Goal: Communication & Community: Answer question/provide support

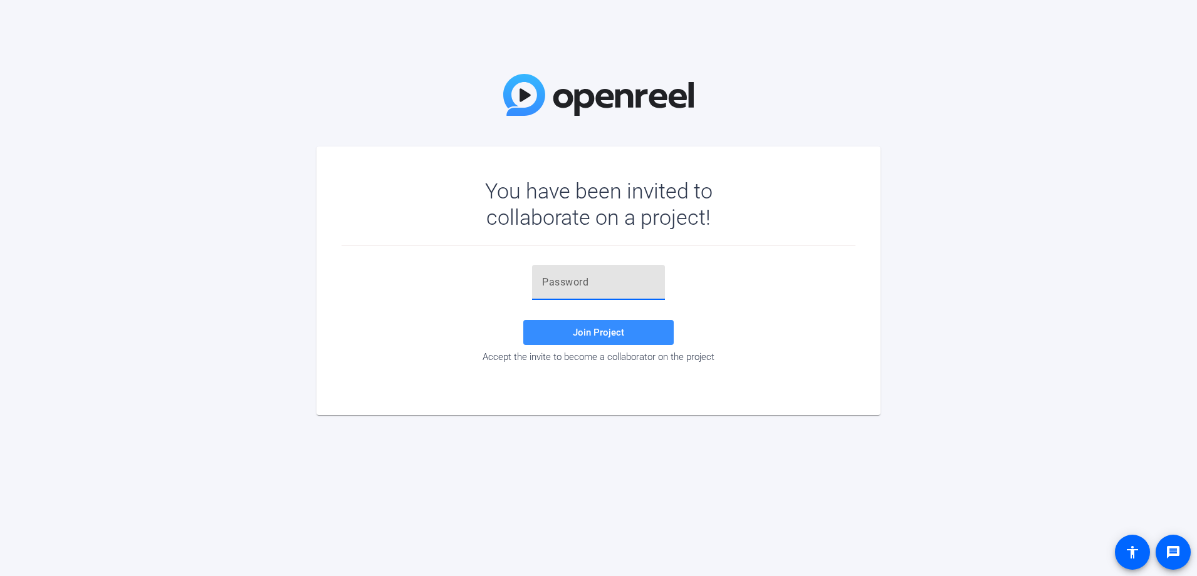
click at [582, 281] on input "text" at bounding box center [598, 282] width 113 height 15
paste input "VxixTE"
type input "VxixTE"
click at [634, 338] on span at bounding box center [598, 333] width 150 height 30
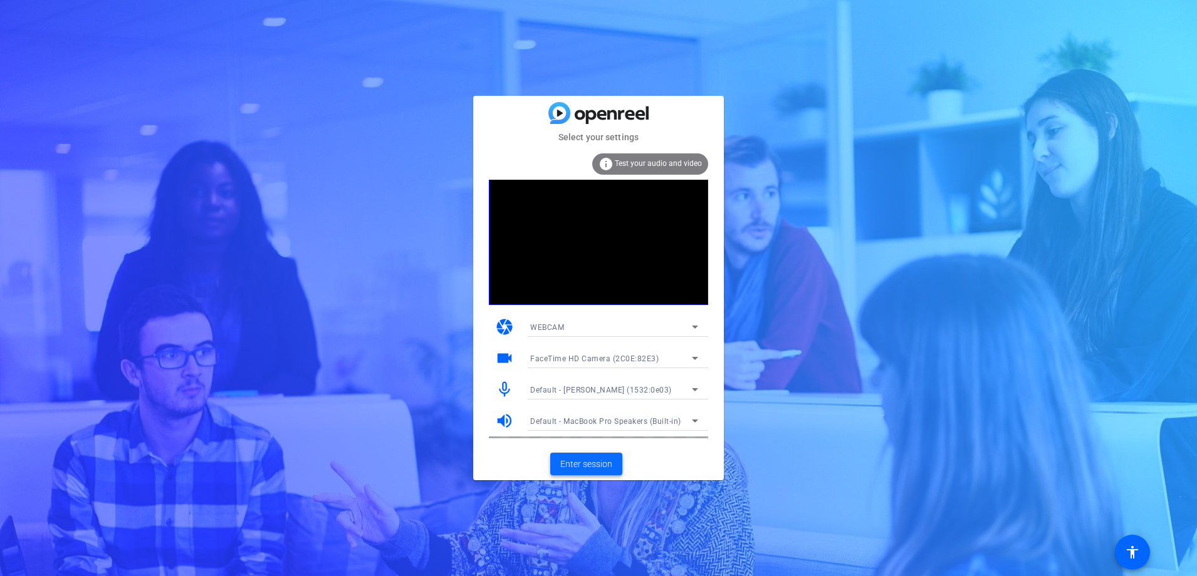
click at [596, 468] on span "Enter session" at bounding box center [586, 464] width 52 height 13
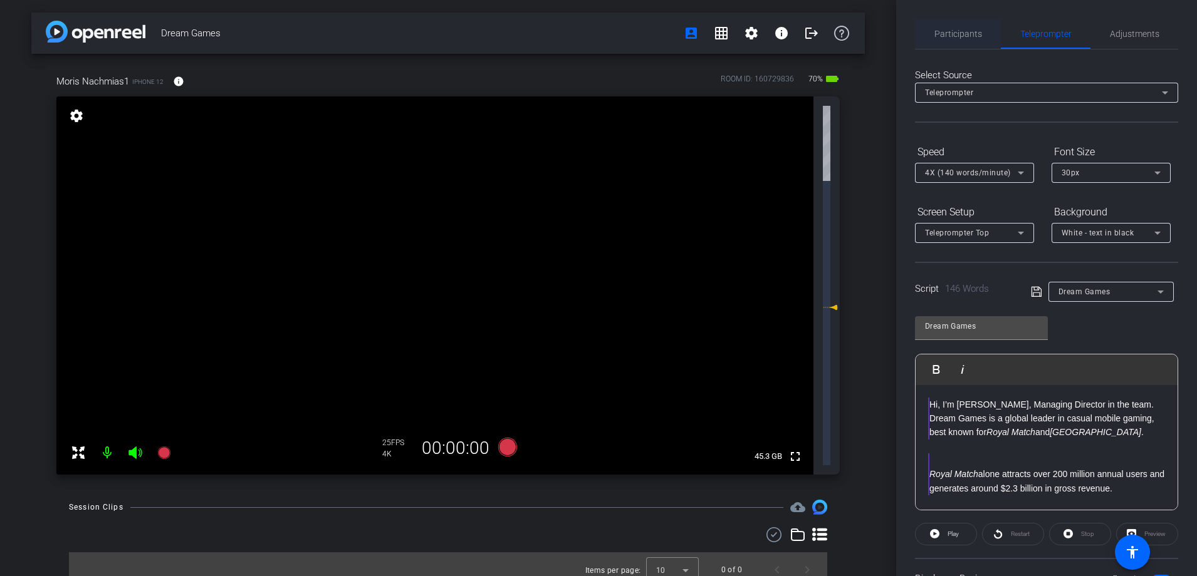
click at [939, 31] on span "Participants" at bounding box center [958, 33] width 48 height 9
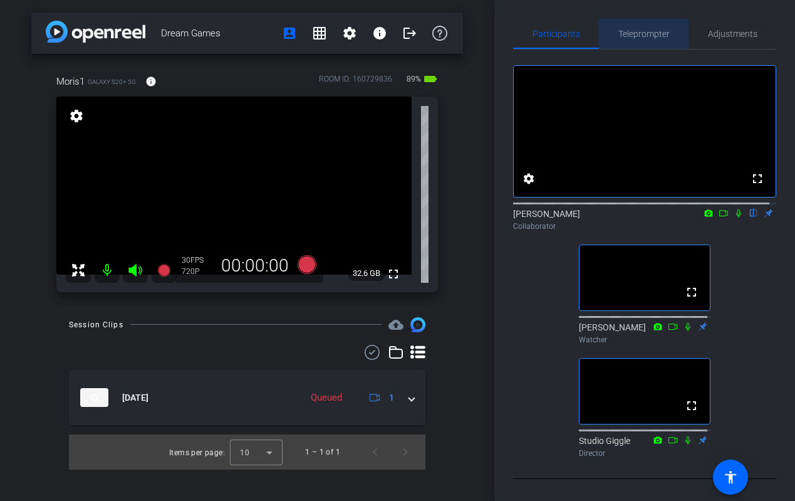
click at [642, 38] on span "Teleprompter" at bounding box center [643, 33] width 51 height 9
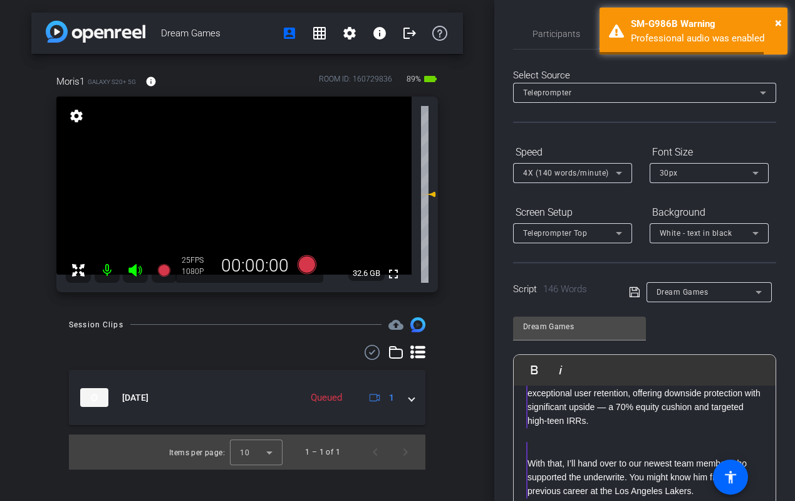
scroll to position [321, 0]
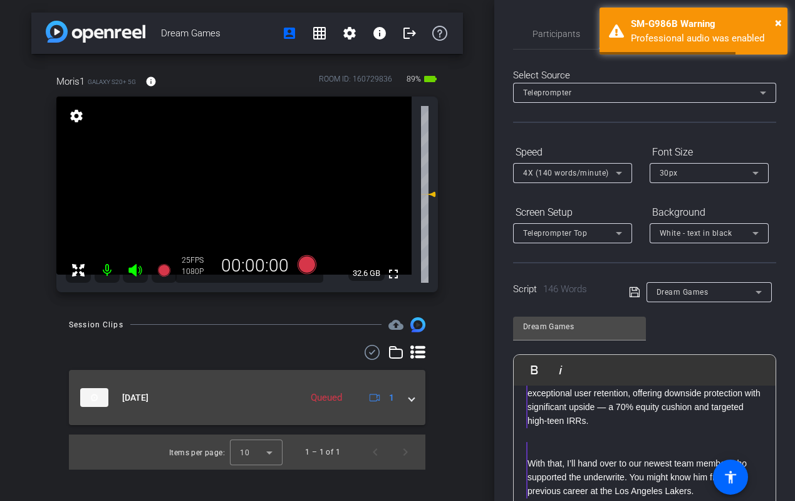
click at [376, 396] on icon at bounding box center [375, 397] width 11 height 11
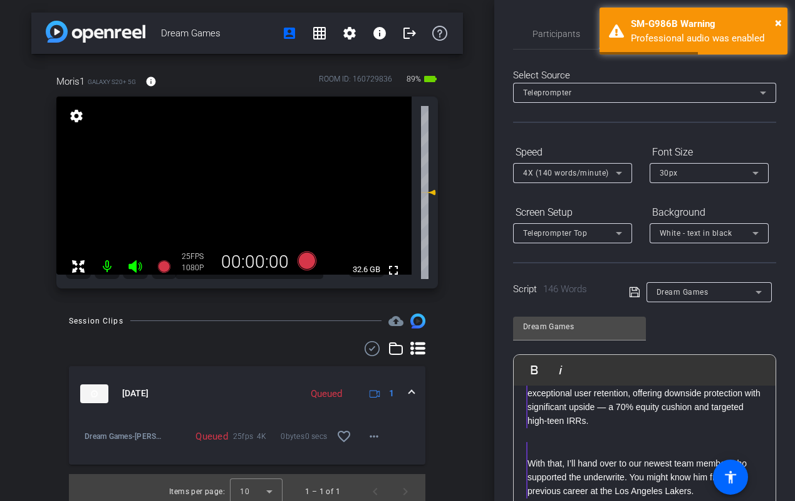
click at [442, 408] on div "Session Clips cloud_upload [DATE] Queued 1 Dream Games-Moris Nachmias1-2025-10-…" at bounding box center [247, 410] width 432 height 195
click at [783, 16] on div "× SM-G986B Warning Professional audio was enabled" at bounding box center [694, 31] width 188 height 47
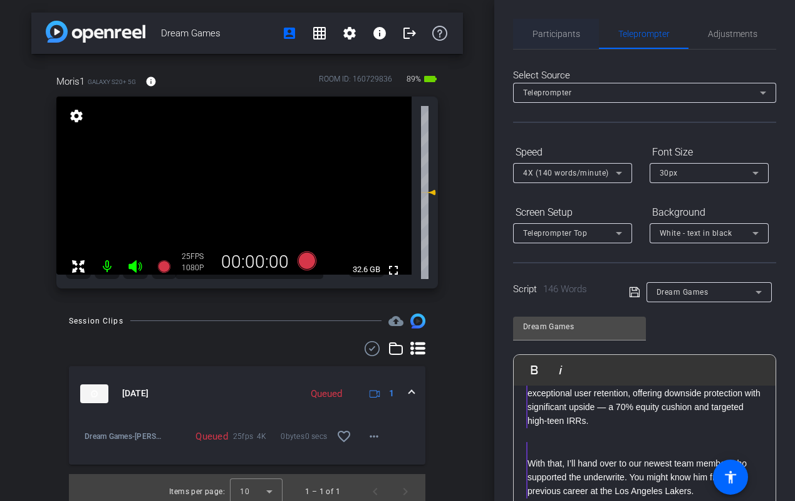
click at [557, 41] on span "Participants" at bounding box center [557, 34] width 48 height 30
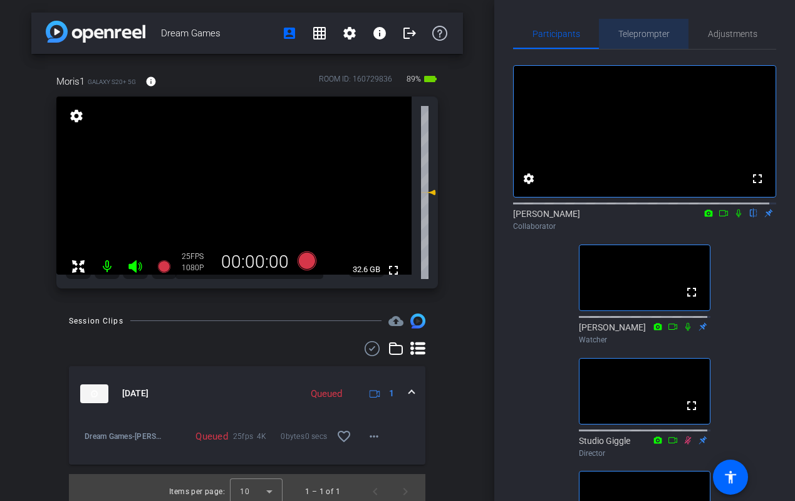
click at [658, 29] on span "Teleprompter" at bounding box center [643, 33] width 51 height 9
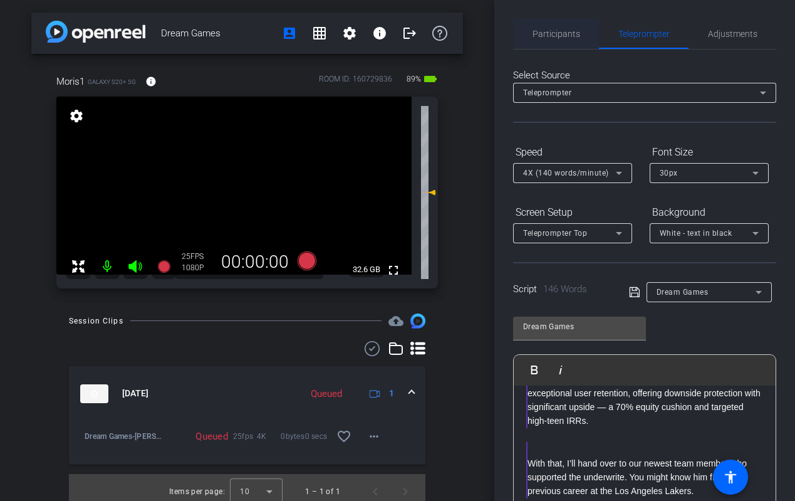
drag, startPoint x: 561, startPoint y: 28, endPoint x: 568, endPoint y: 30, distance: 7.3
click at [561, 28] on span "Participants" at bounding box center [557, 34] width 48 height 30
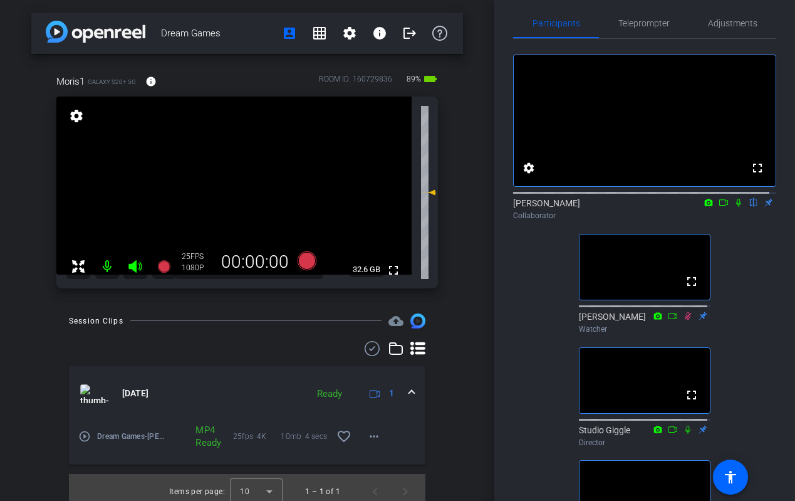
scroll to position [0, 0]
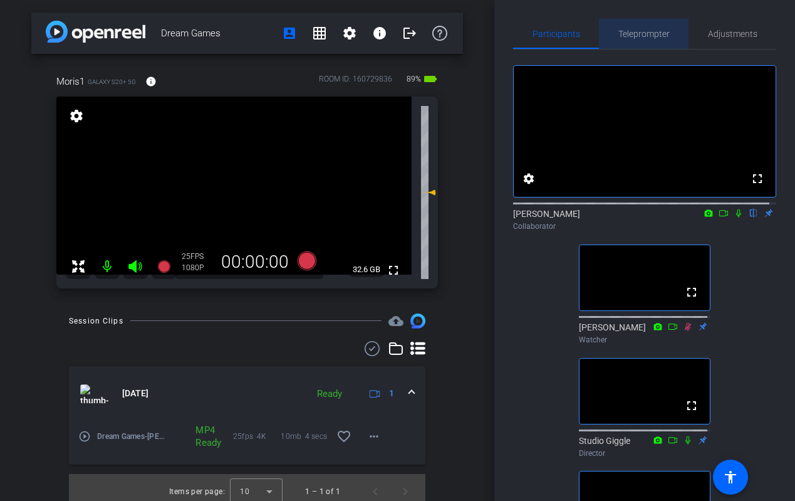
click at [643, 33] on span "Teleprompter" at bounding box center [643, 33] width 51 height 9
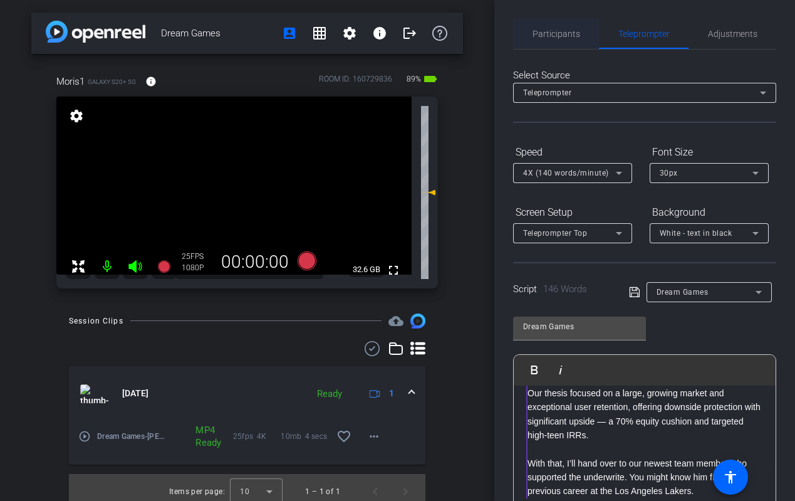
click at [561, 31] on span "Participants" at bounding box center [557, 33] width 48 height 9
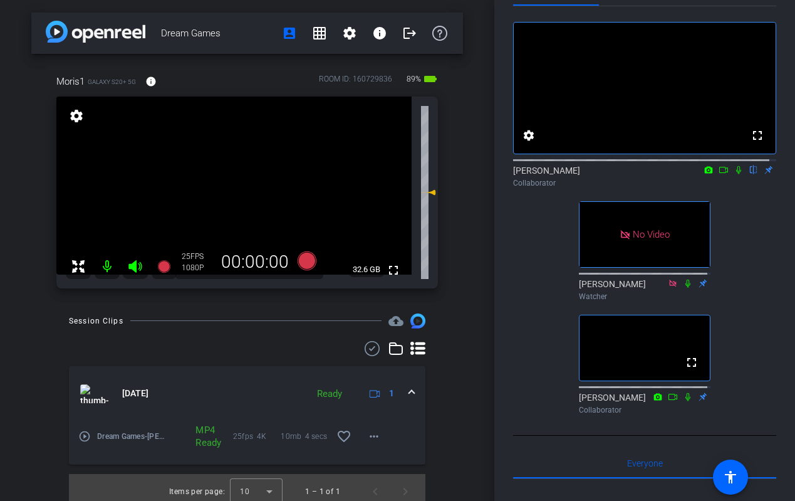
scroll to position [0, 0]
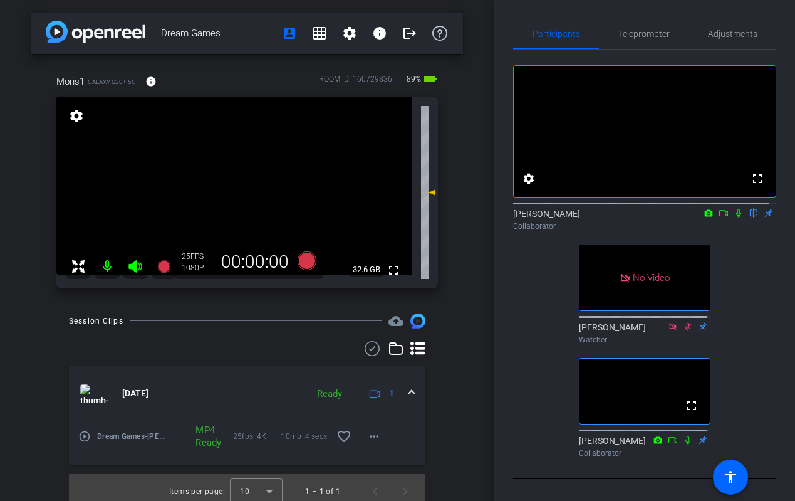
click at [734, 217] on icon at bounding box center [739, 213] width 10 height 9
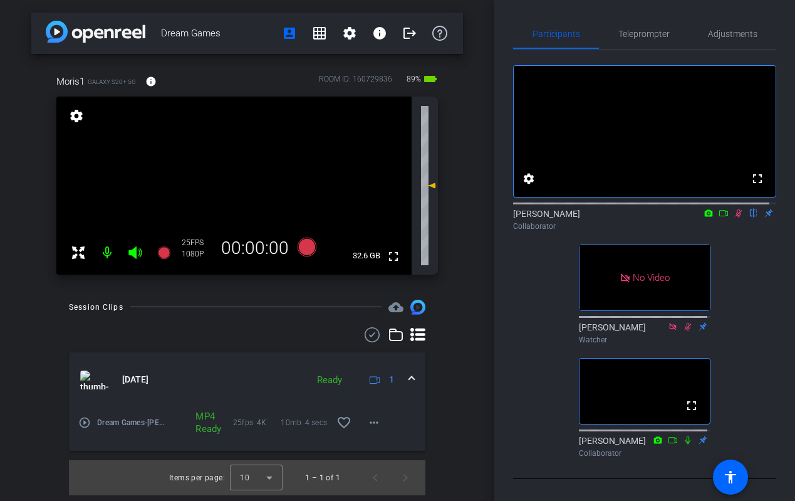
click at [735, 217] on icon at bounding box center [739, 213] width 10 height 9
click at [618, 33] on span "Teleprompter" at bounding box center [643, 33] width 51 height 9
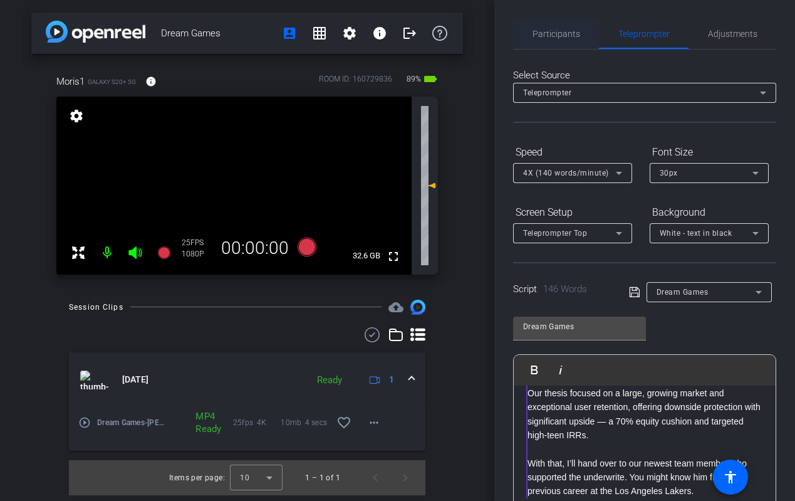
click at [565, 28] on span "Participants" at bounding box center [557, 34] width 48 height 30
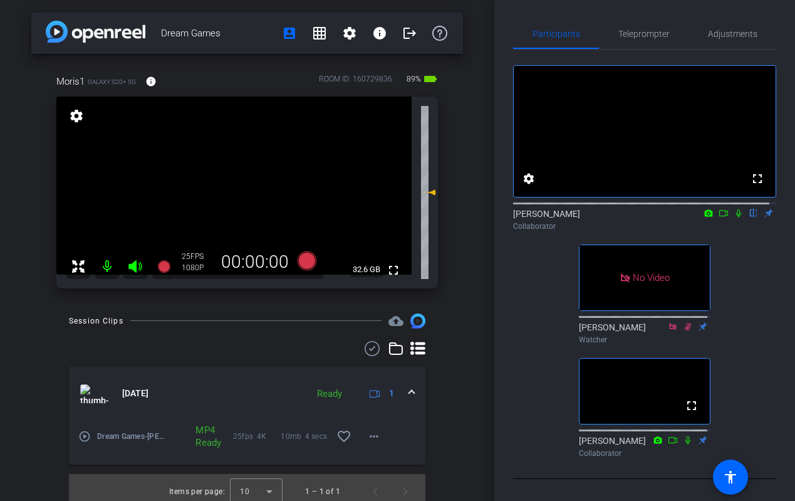
click at [719, 217] on icon at bounding box center [724, 213] width 10 height 9
click at [749, 217] on icon at bounding box center [754, 213] width 10 height 9
click at [642, 30] on span "Teleprompter" at bounding box center [643, 33] width 51 height 9
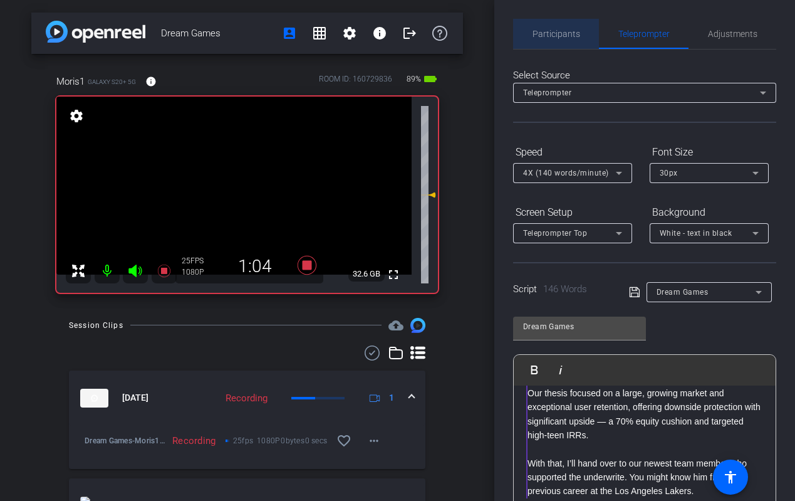
click at [566, 31] on span "Participants" at bounding box center [557, 33] width 48 height 9
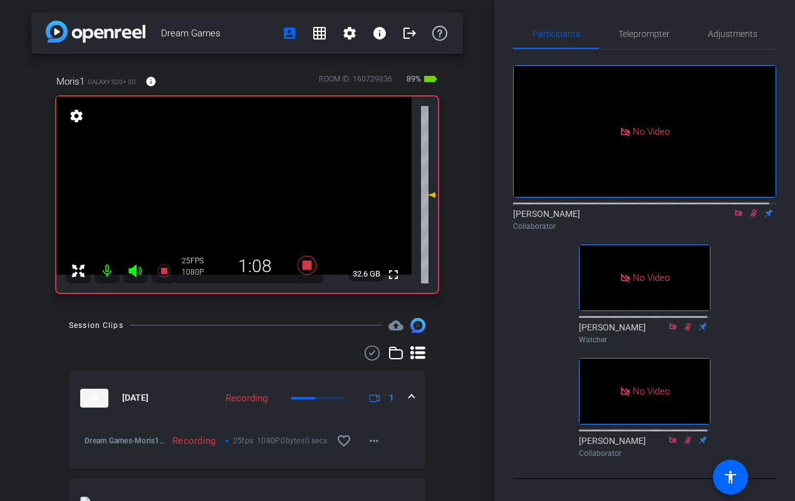
click at [734, 209] on icon at bounding box center [739, 213] width 10 height 9
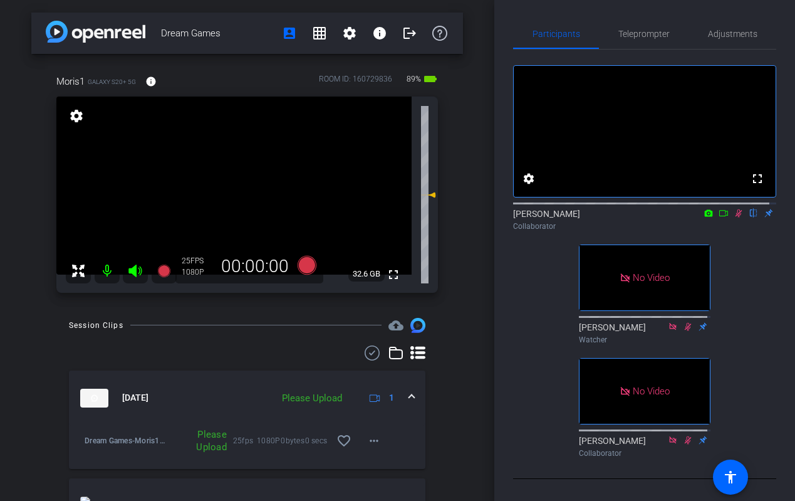
click at [734, 217] on icon at bounding box center [739, 213] width 10 height 9
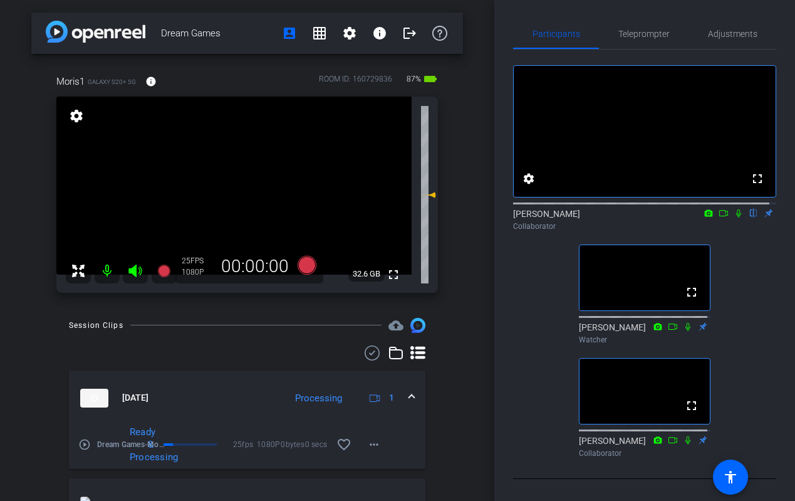
click at [736, 217] on icon at bounding box center [738, 213] width 5 height 8
click at [721, 216] on icon at bounding box center [723, 213] width 9 height 6
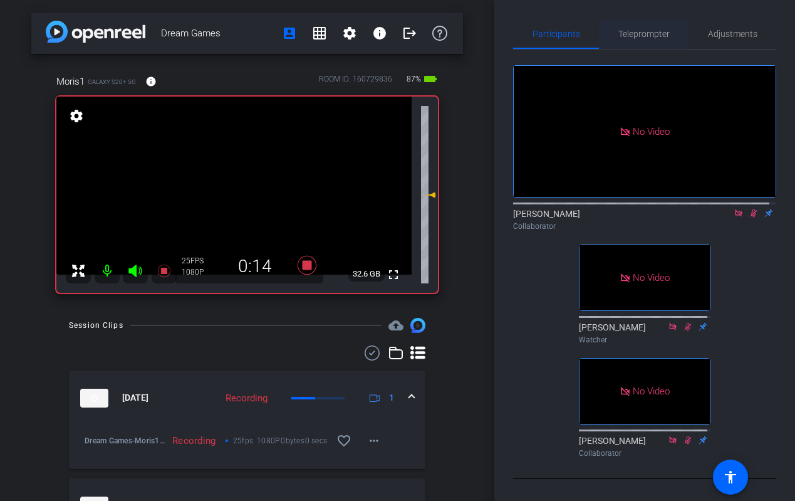
click at [647, 38] on span "Teleprompter" at bounding box center [643, 33] width 51 height 9
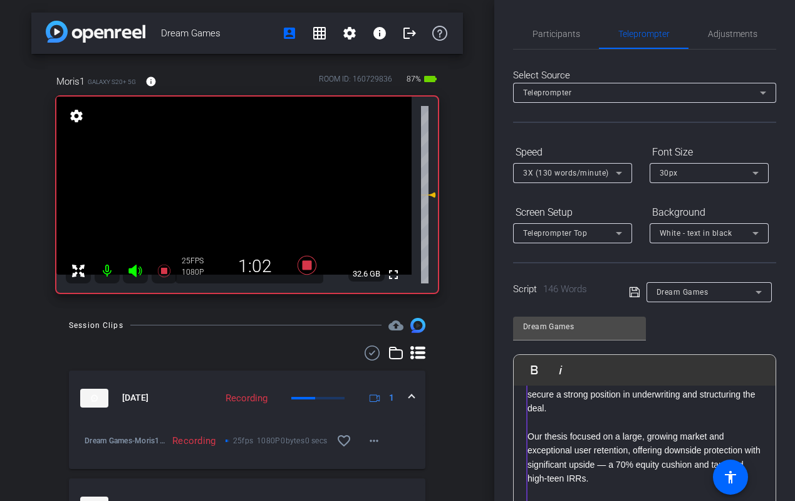
scroll to position [251, 0]
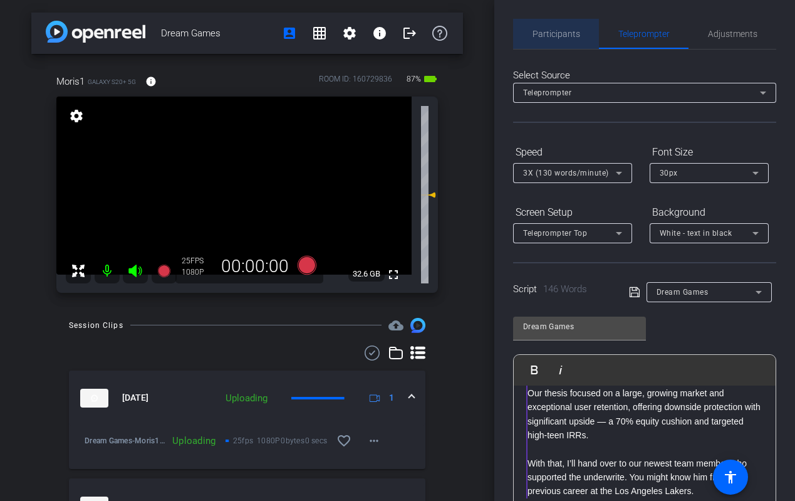
click at [566, 39] on span "Participants" at bounding box center [557, 34] width 48 height 30
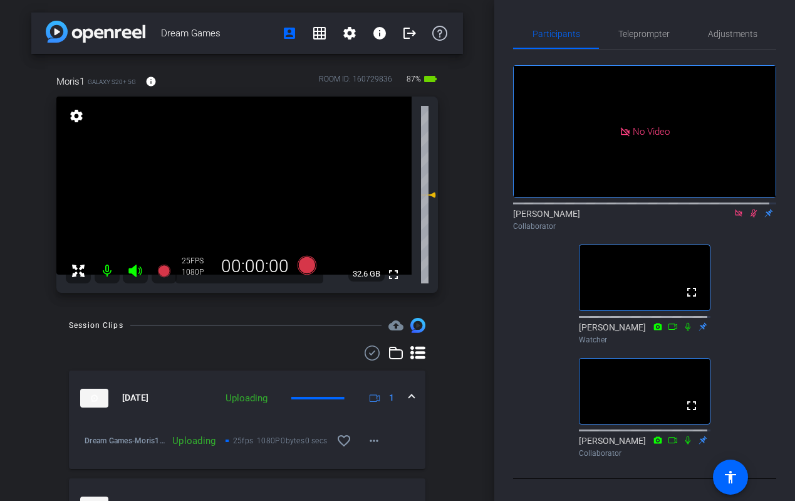
click at [734, 209] on icon at bounding box center [739, 213] width 10 height 9
click at [736, 217] on icon at bounding box center [739, 213] width 7 height 8
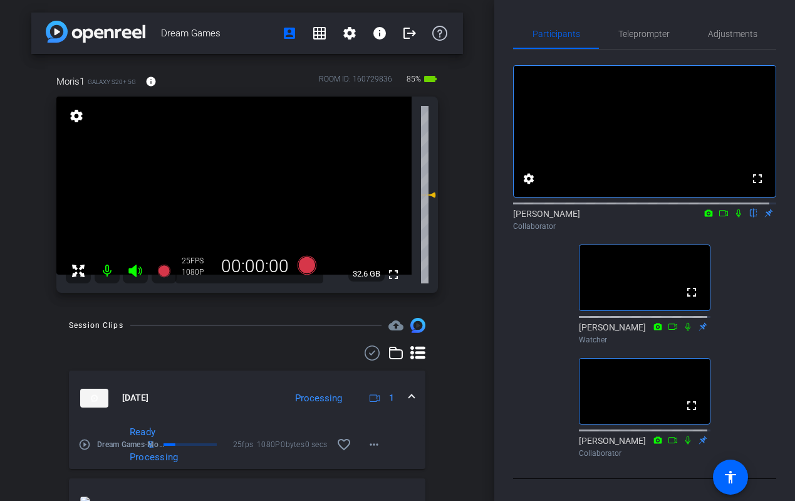
click at [736, 217] on icon at bounding box center [738, 213] width 5 height 8
click at [719, 217] on icon at bounding box center [724, 213] width 10 height 9
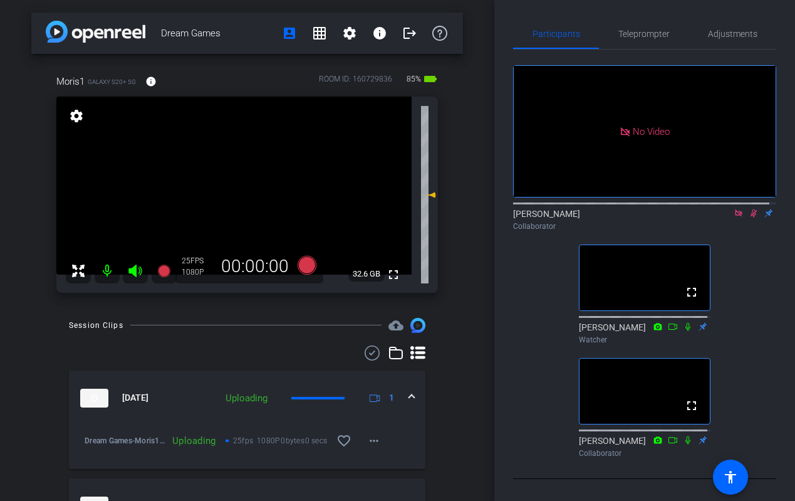
click at [735, 216] on icon at bounding box center [738, 212] width 7 height 7
click at [735, 217] on icon at bounding box center [739, 213] width 10 height 9
